Goal: Find specific page/section: Find specific page/section

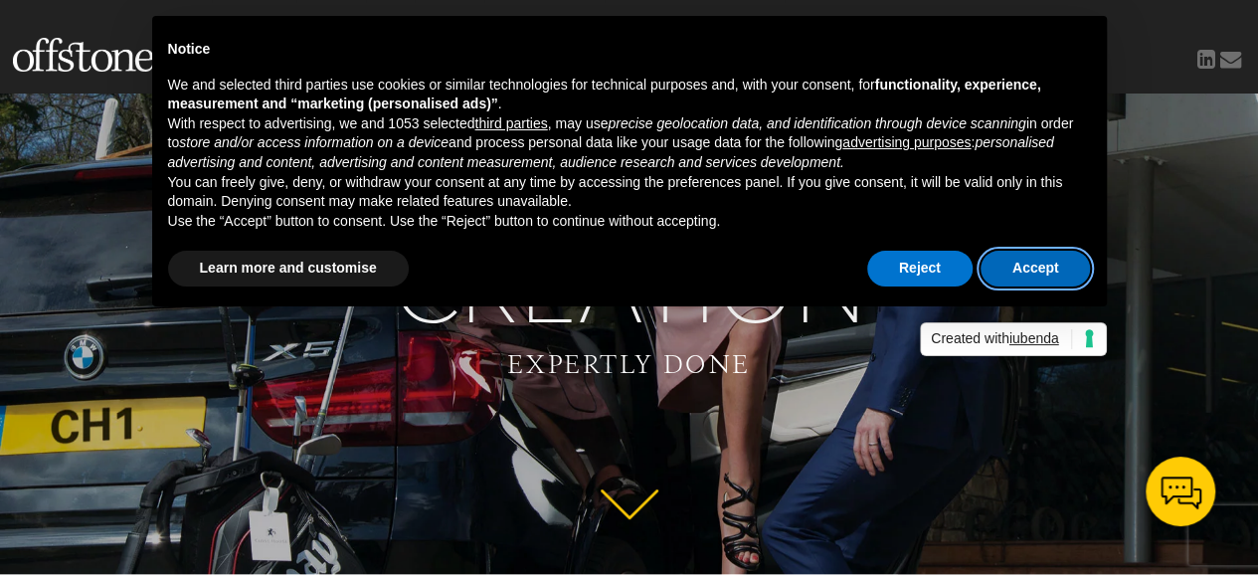
click at [1017, 266] on button "Accept" at bounding box center [1036, 269] width 110 height 36
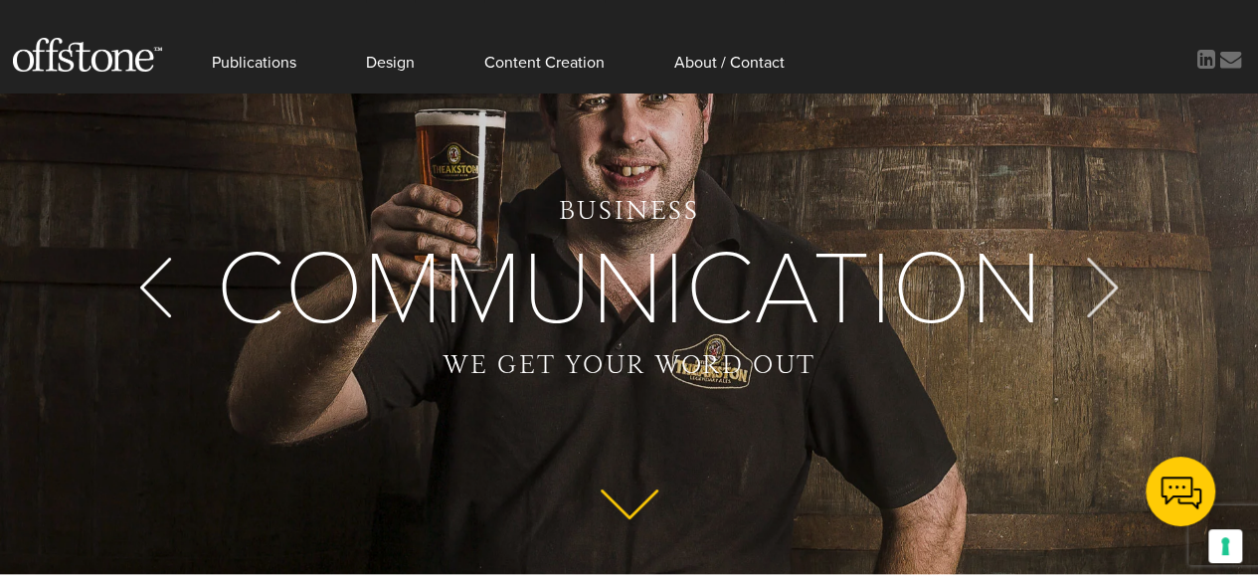
click at [1106, 283] on div at bounding box center [1103, 288] width 60 height 60
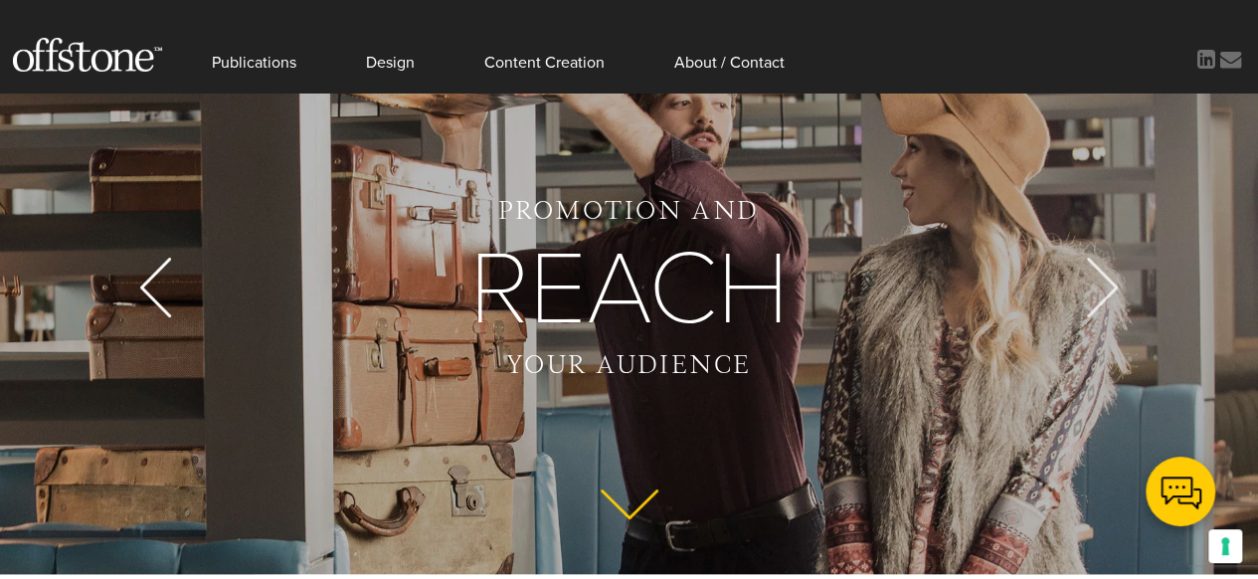
click at [1106, 283] on div at bounding box center [1103, 288] width 60 height 60
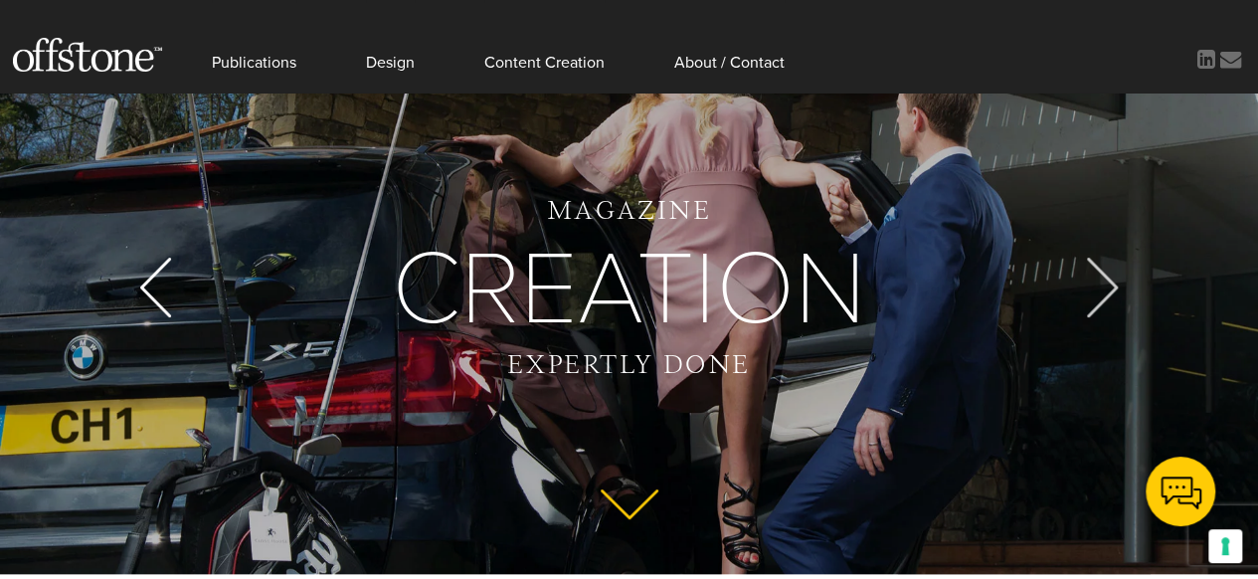
click at [1106, 283] on div at bounding box center [1103, 288] width 60 height 60
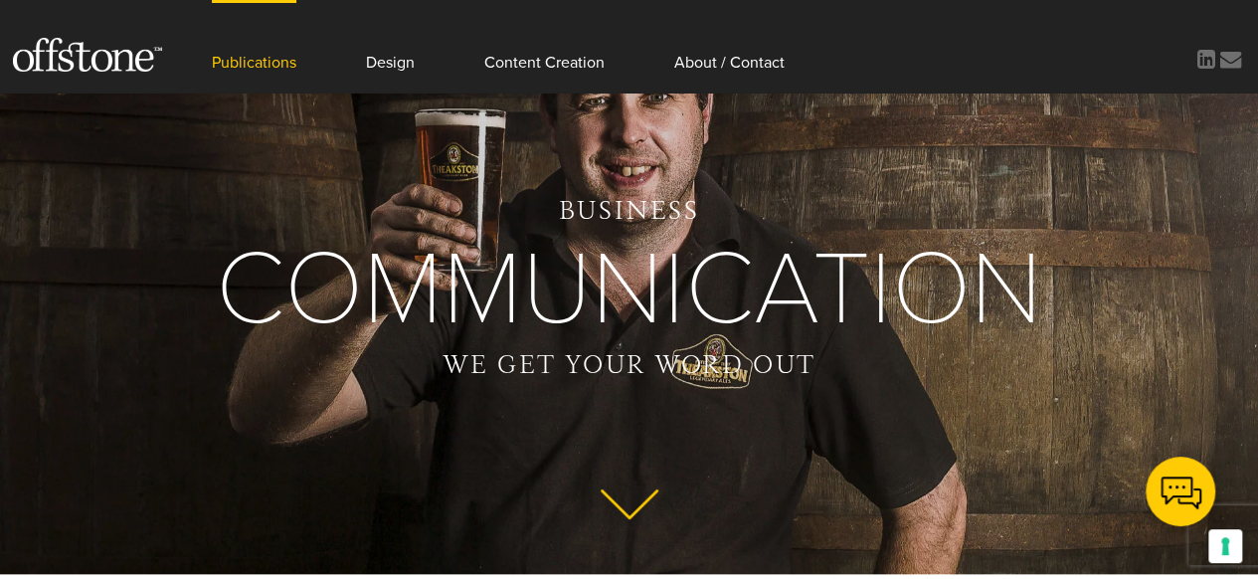
click at [265, 69] on link "Publications" at bounding box center [254, 46] width 85 height 92
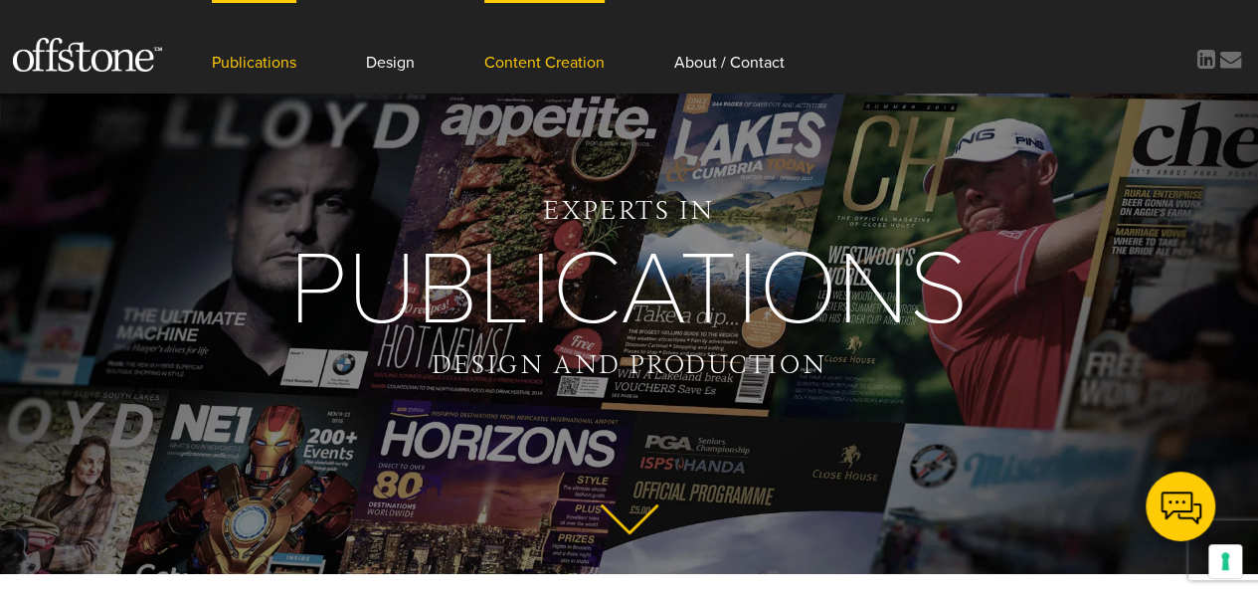
click at [573, 63] on link "Content Creation" at bounding box center [544, 46] width 120 height 92
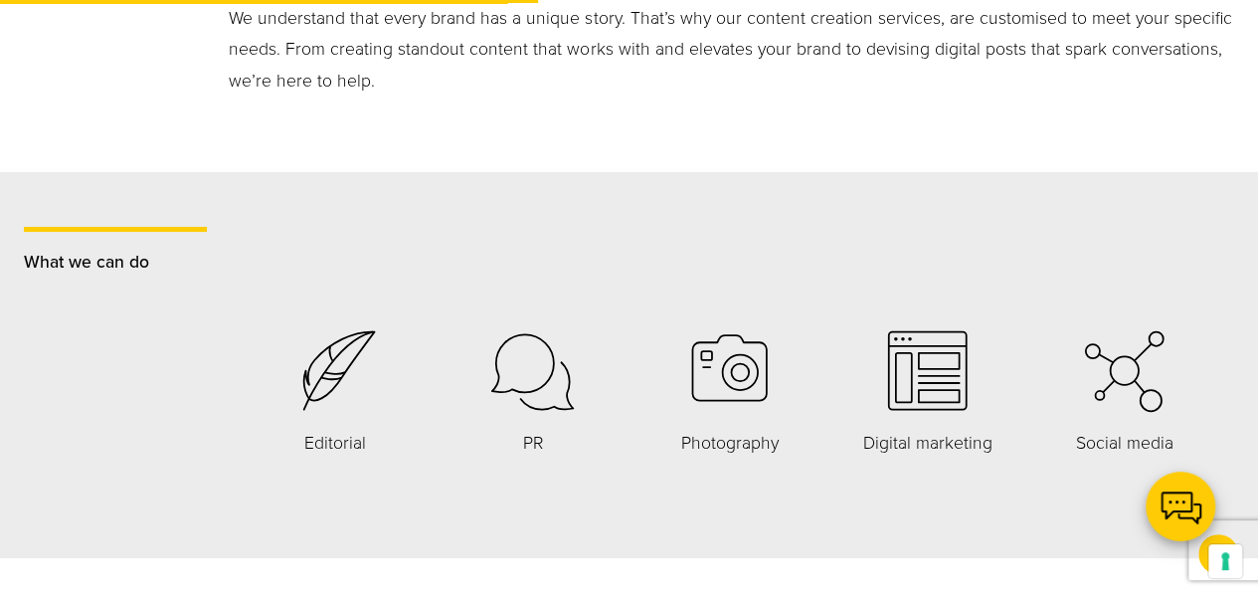
scroll to position [774, 0]
click at [728, 383] on circle at bounding box center [740, 369] width 35 height 35
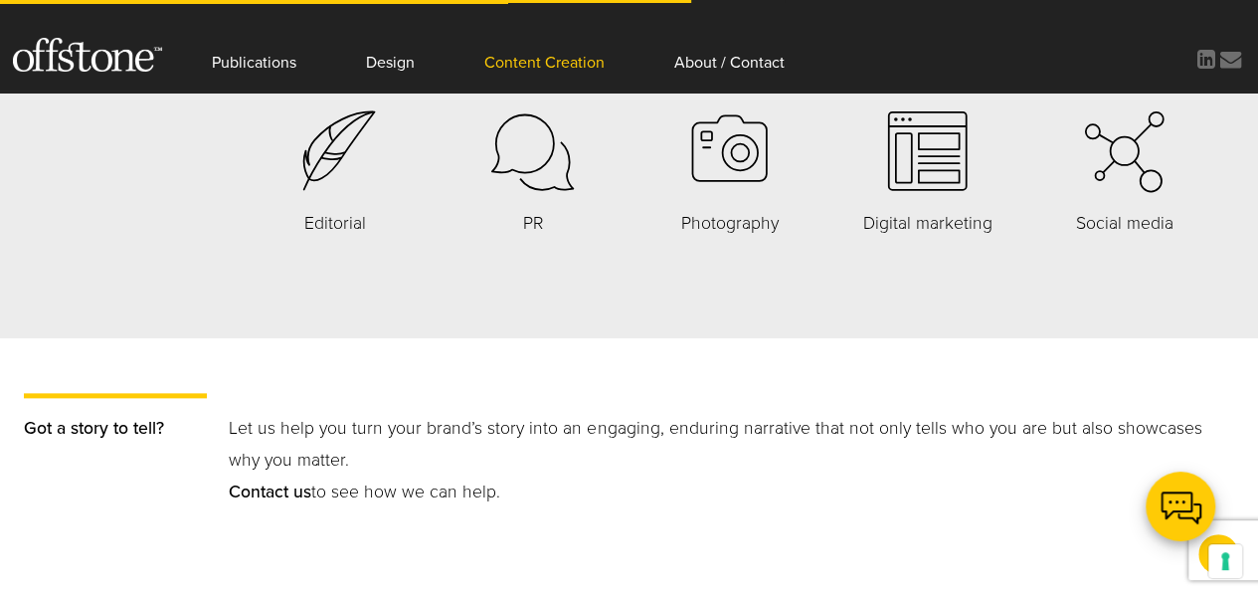
scroll to position [990, 0]
